Goal: Task Accomplishment & Management: Manage account settings

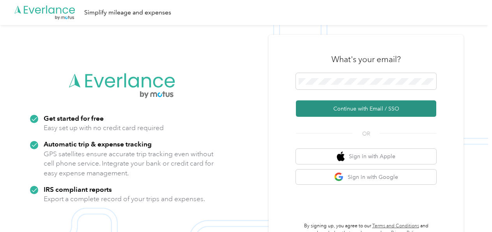
click at [369, 113] on button "Continue with Email / SSO" at bounding box center [366, 108] width 140 height 16
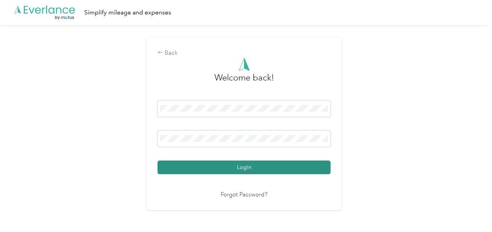
click at [269, 166] on button "Login" at bounding box center [244, 167] width 173 height 14
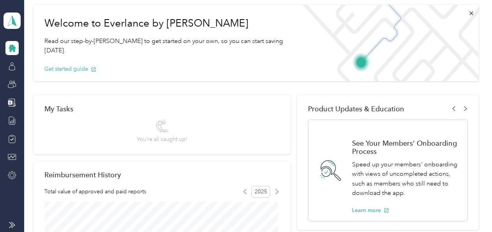
scroll to position [78, 0]
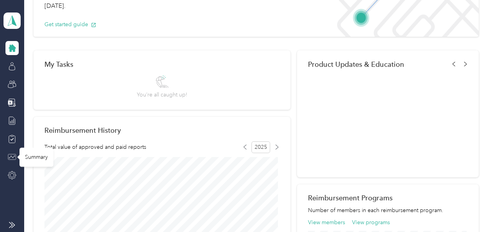
click at [14, 155] on icon at bounding box center [12, 157] width 9 height 9
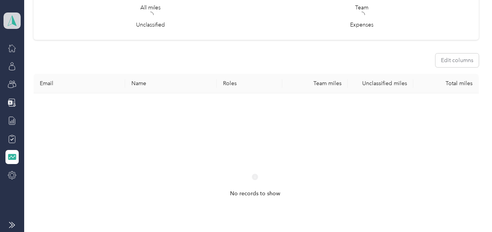
scroll to position [84, 0]
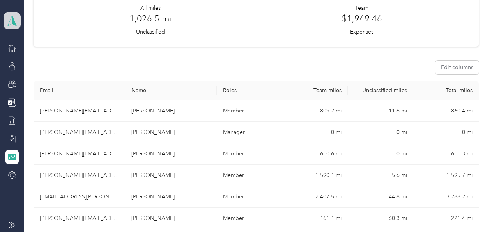
click at [11, 17] on icon at bounding box center [12, 21] width 9 height 10
click at [267, 28] on div "$1,949.46 Expenses" at bounding box center [362, 24] width 212 height 24
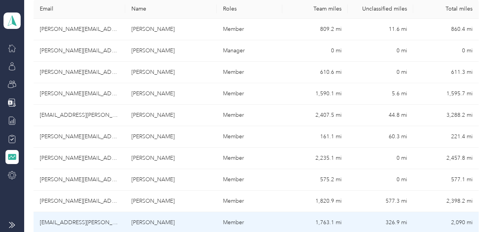
scroll to position [162, 0]
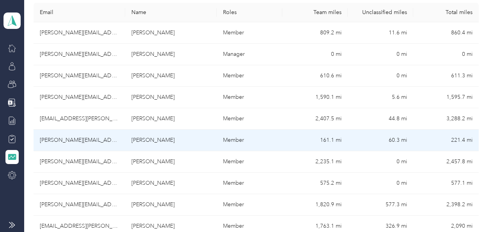
click at [147, 137] on td "[PERSON_NAME]" at bounding box center [171, 140] width 92 height 21
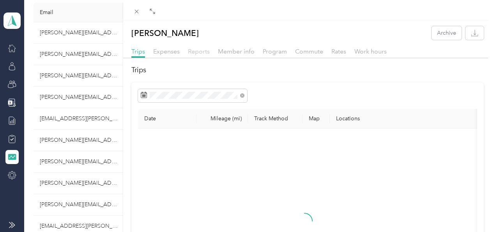
click at [202, 50] on span "Reports" at bounding box center [199, 51] width 22 height 7
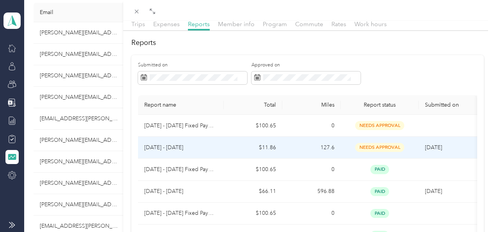
scroll to position [39, 0]
